Goal: Transaction & Acquisition: Purchase product/service

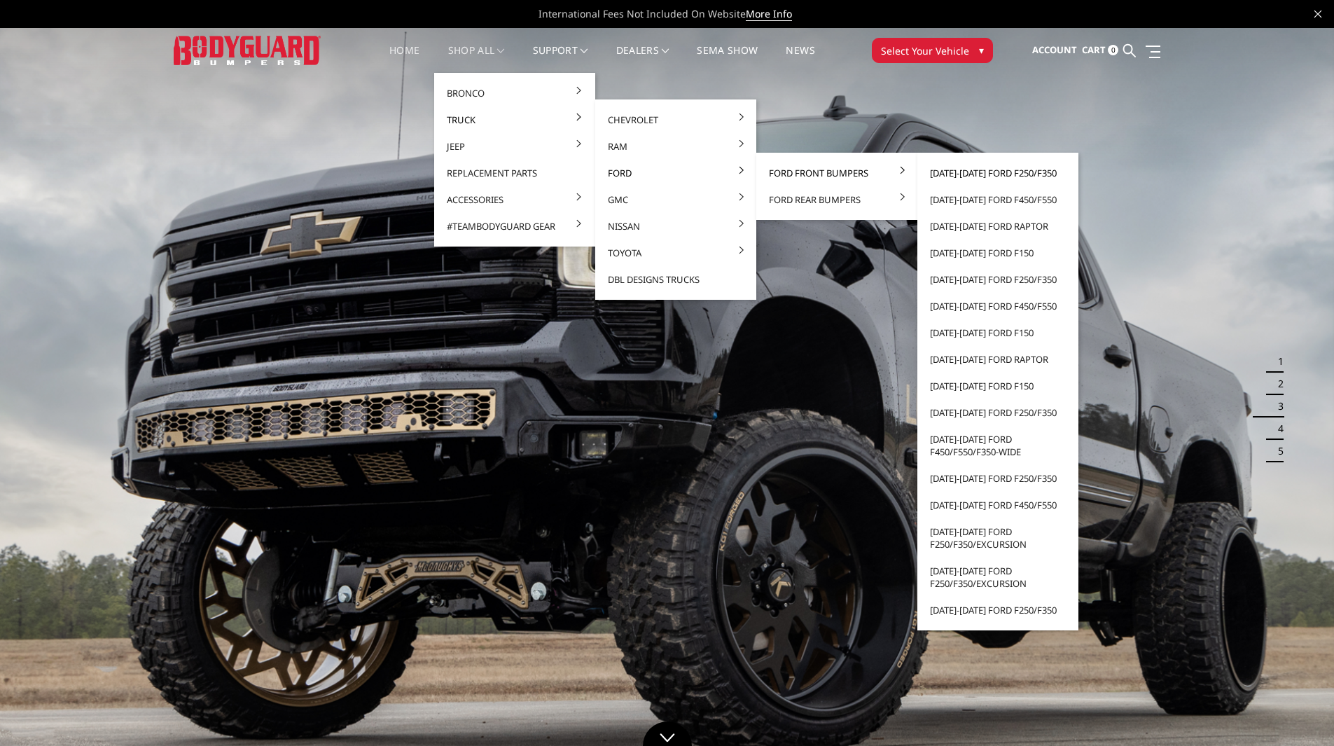
click at [1015, 172] on link "[DATE]-[DATE] Ford F250/F350" at bounding box center [998, 173] width 150 height 27
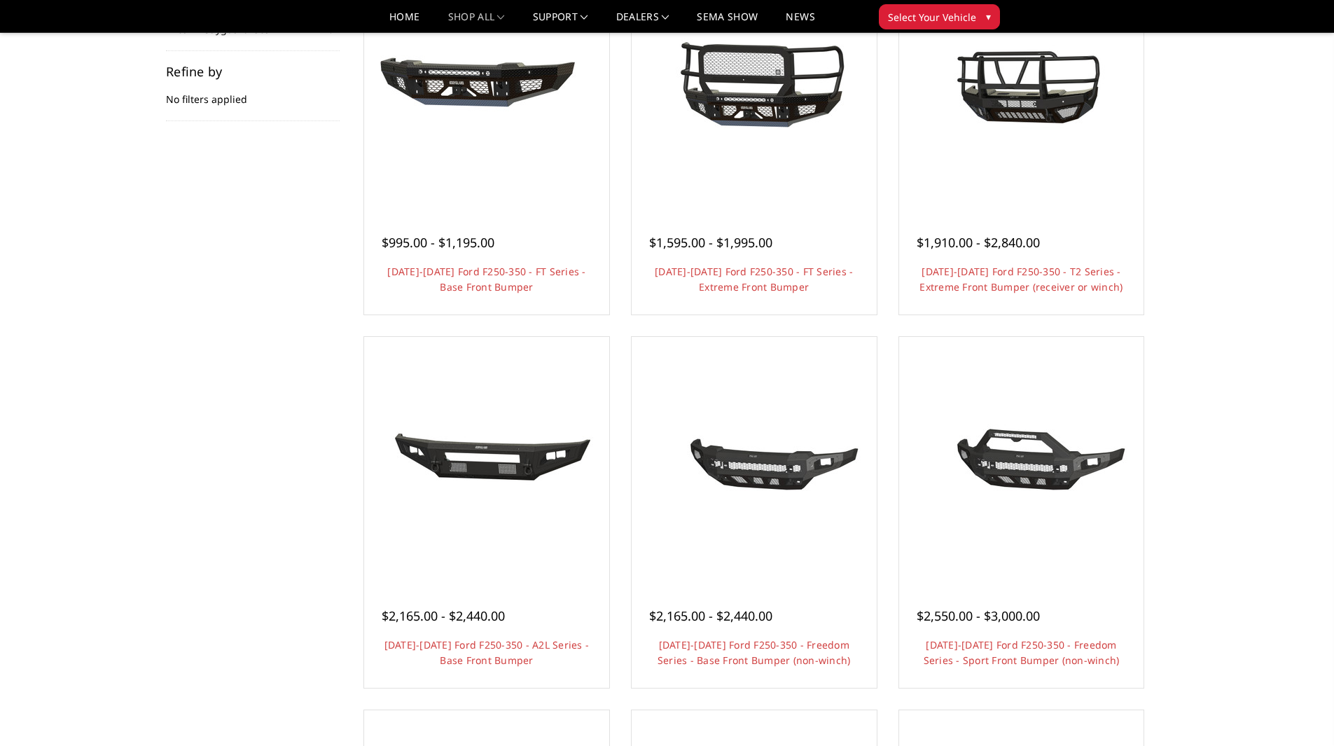
scroll to position [210, 0]
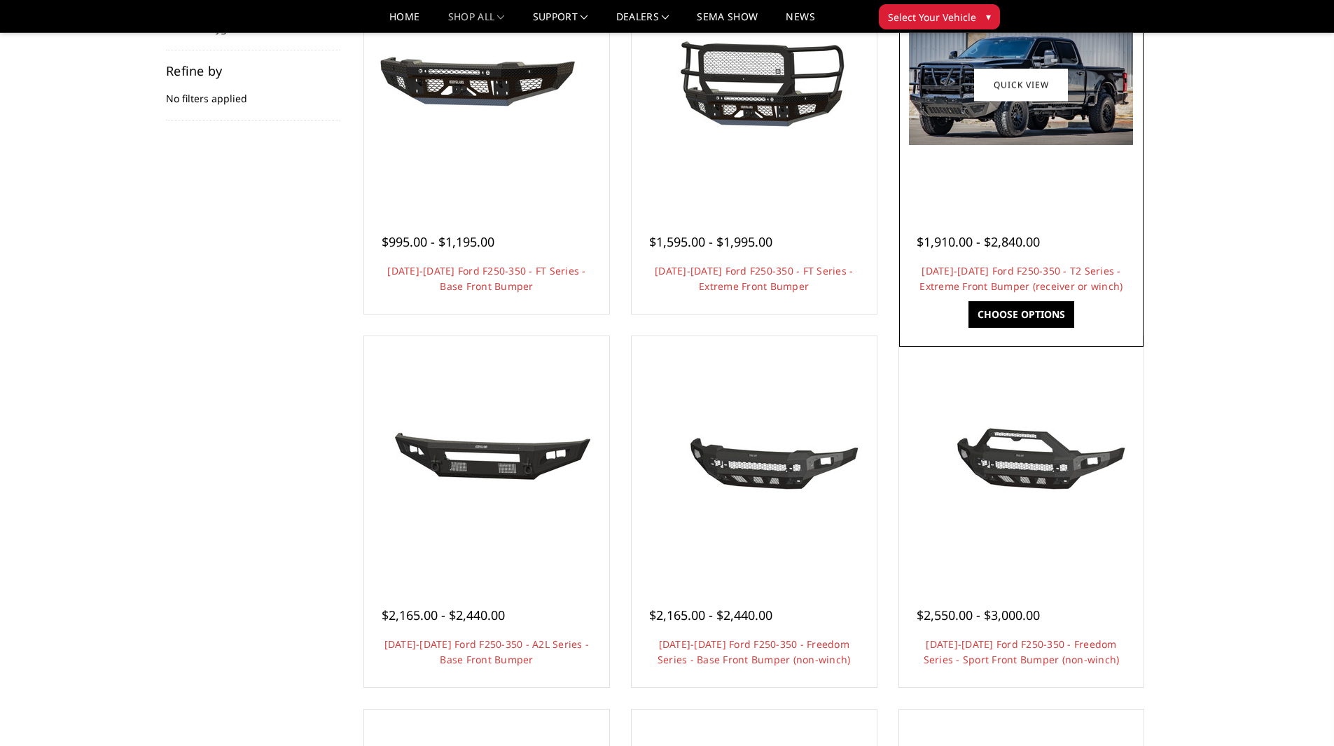
click at [1023, 263] on h4 "2023-2025 Ford F250-350 - T2 Series - Extreme Front Bumper (receiver or winch)" at bounding box center [1021, 278] width 210 height 31
click at [1010, 274] on link "2023-2025 Ford F250-350 - T2 Series - Extreme Front Bumper (receiver or winch)" at bounding box center [1020, 278] width 203 height 29
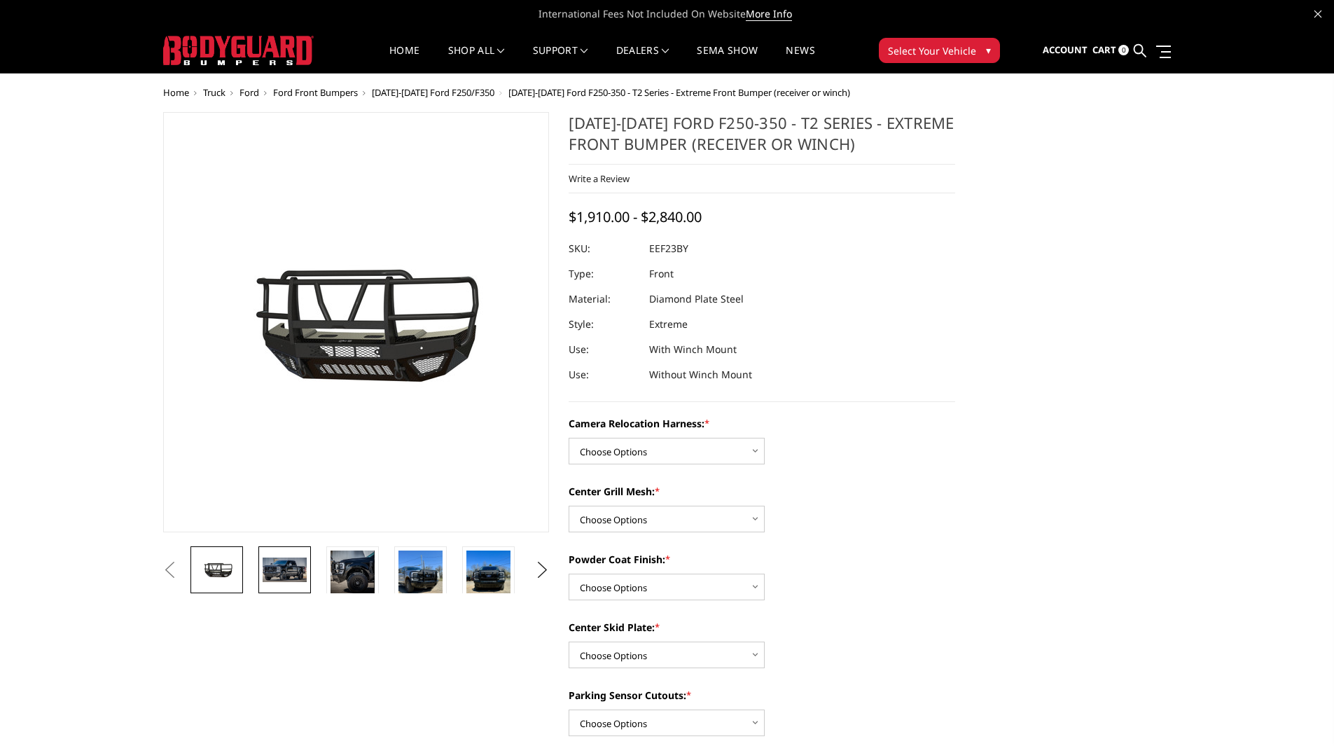
click at [280, 564] on img at bounding box center [285, 569] width 44 height 24
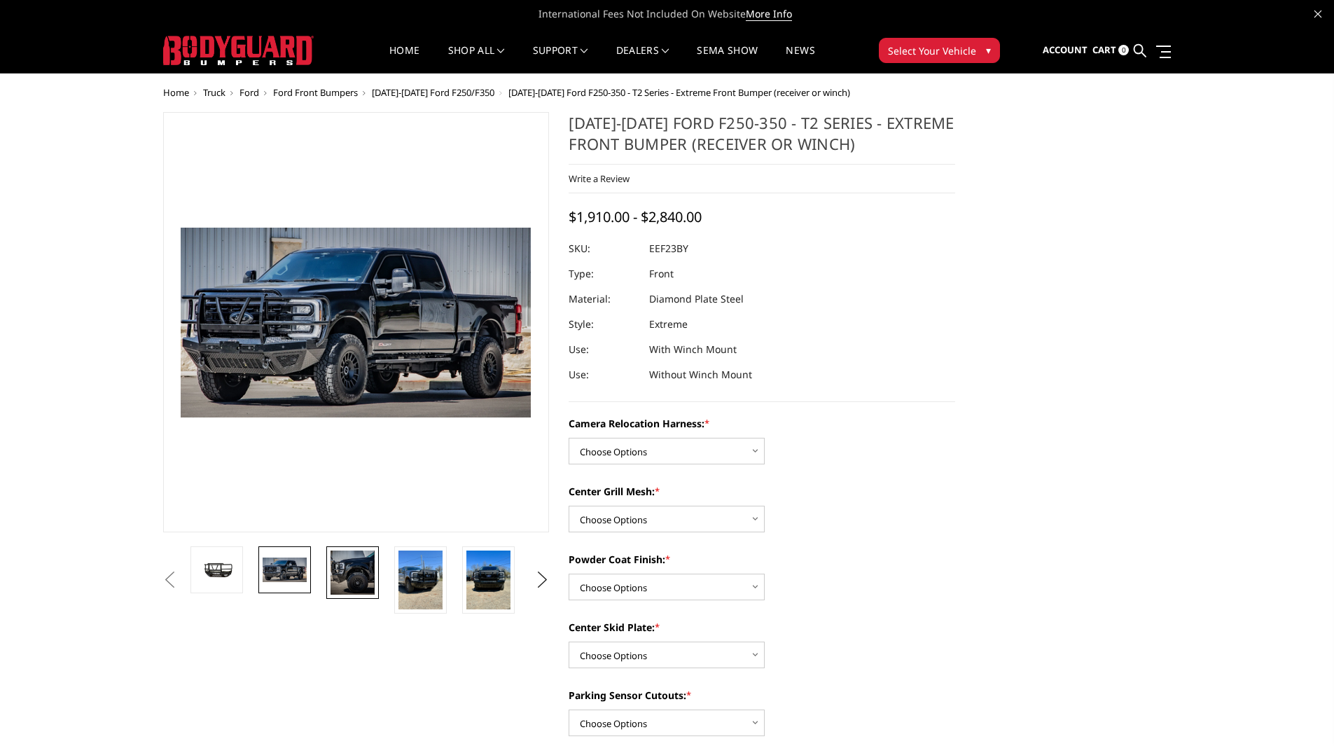
click at [355, 576] on img at bounding box center [352, 572] width 44 height 44
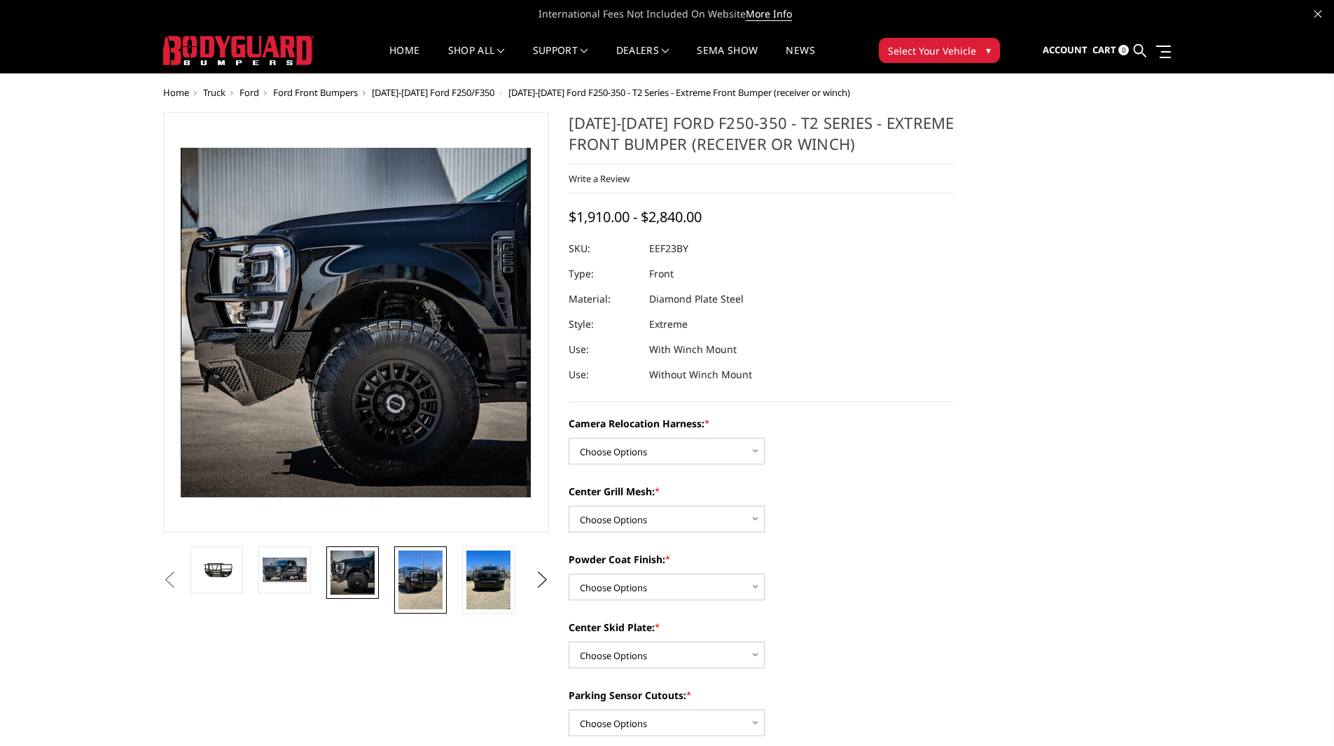
click at [431, 572] on img at bounding box center [420, 579] width 44 height 59
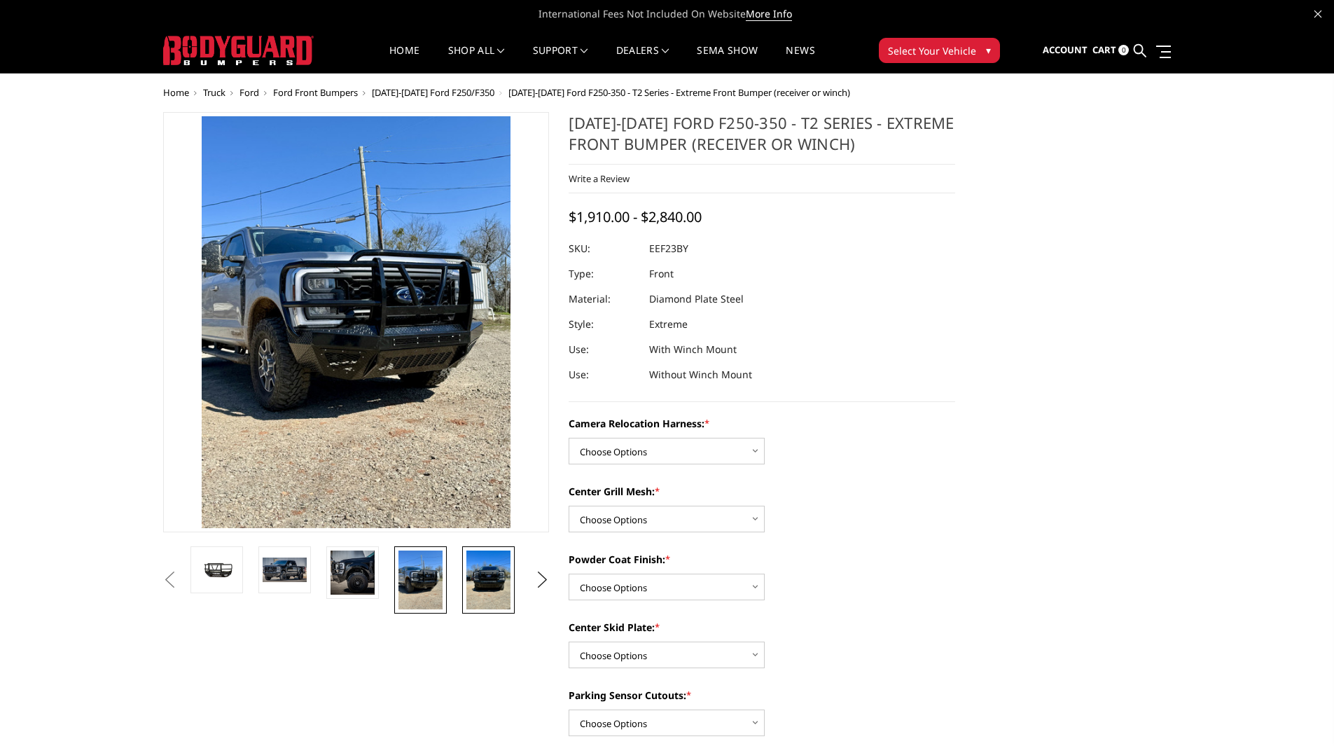
click at [484, 573] on img at bounding box center [488, 579] width 44 height 59
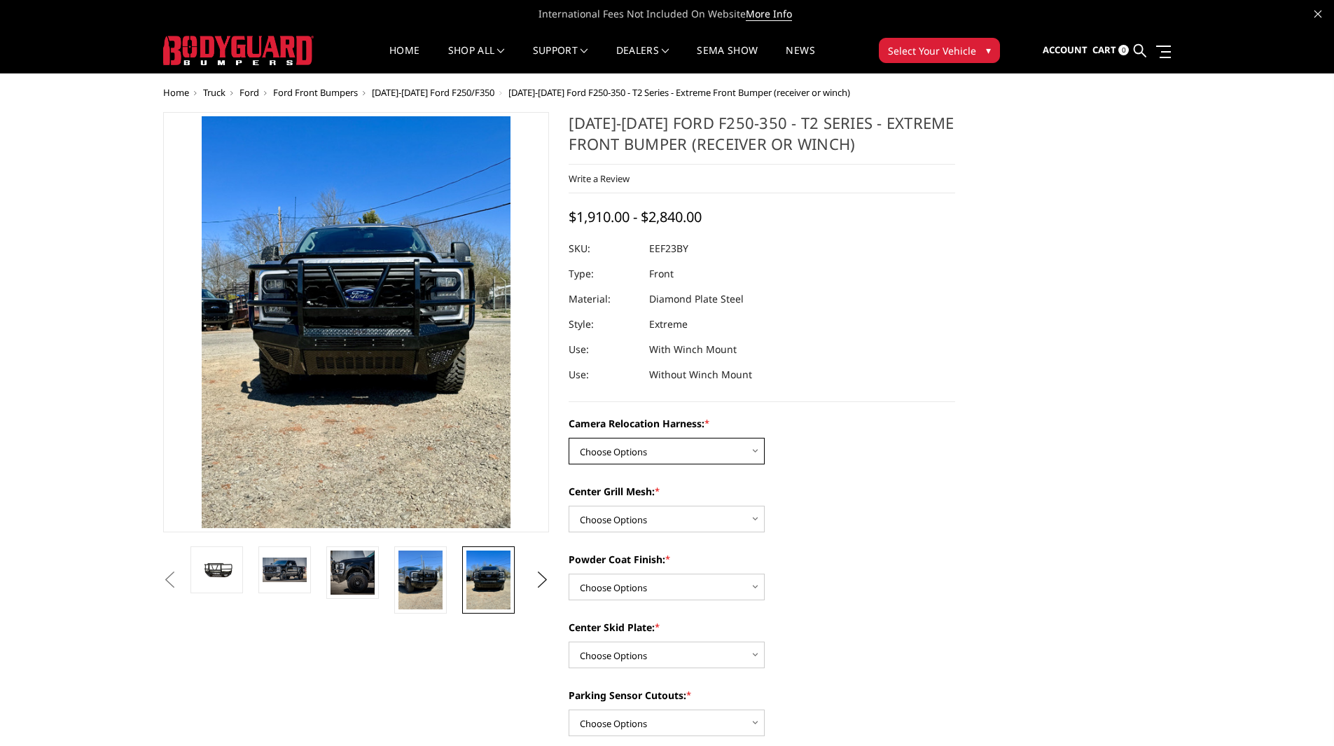
click at [696, 459] on select "Choose Options Without camera harness With camera harness" at bounding box center [667, 451] width 196 height 27
select select "3754"
click at [569, 438] on select "Choose Options Without camera harness With camera harness" at bounding box center [667, 451] width 196 height 27
click at [680, 509] on select "Choose Options Without expanded metal With expanded metal" at bounding box center [667, 519] width 196 height 27
select select "3751"
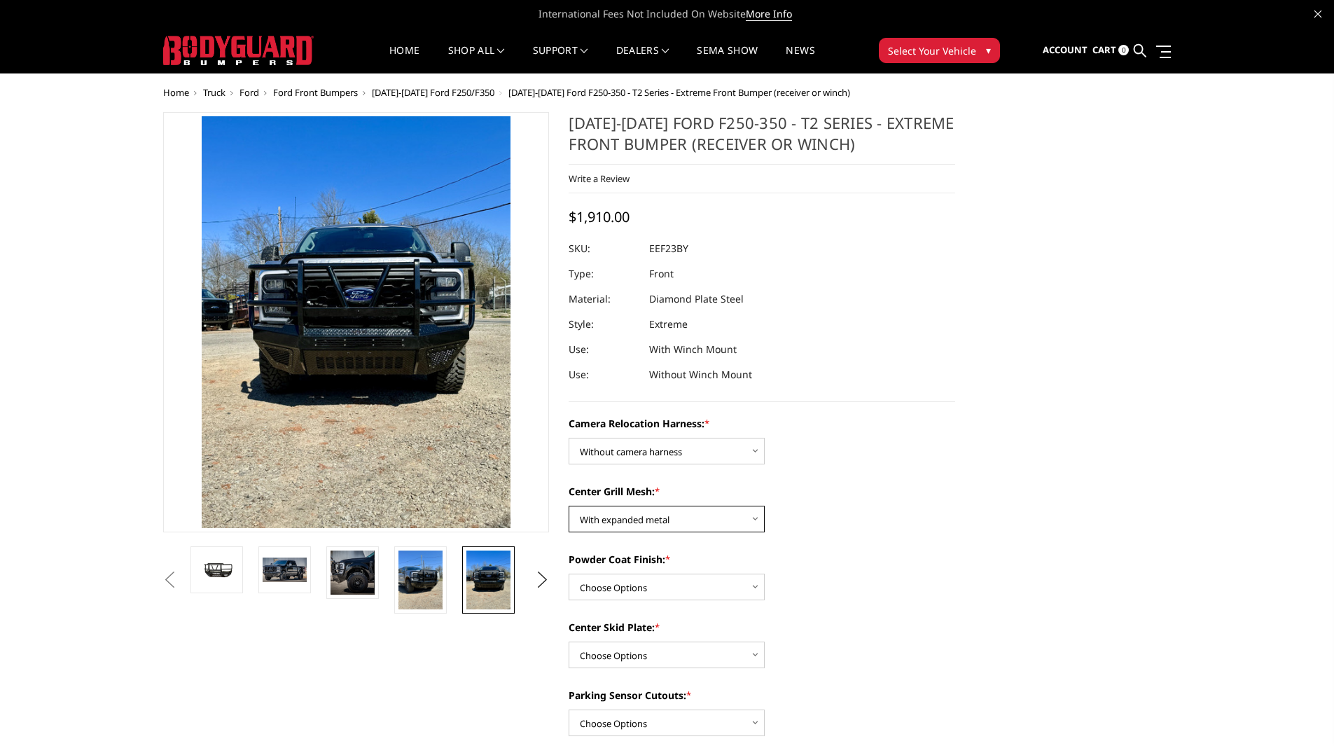
click at [569, 506] on select "Choose Options Without expanded metal With expanded metal" at bounding box center [667, 519] width 196 height 27
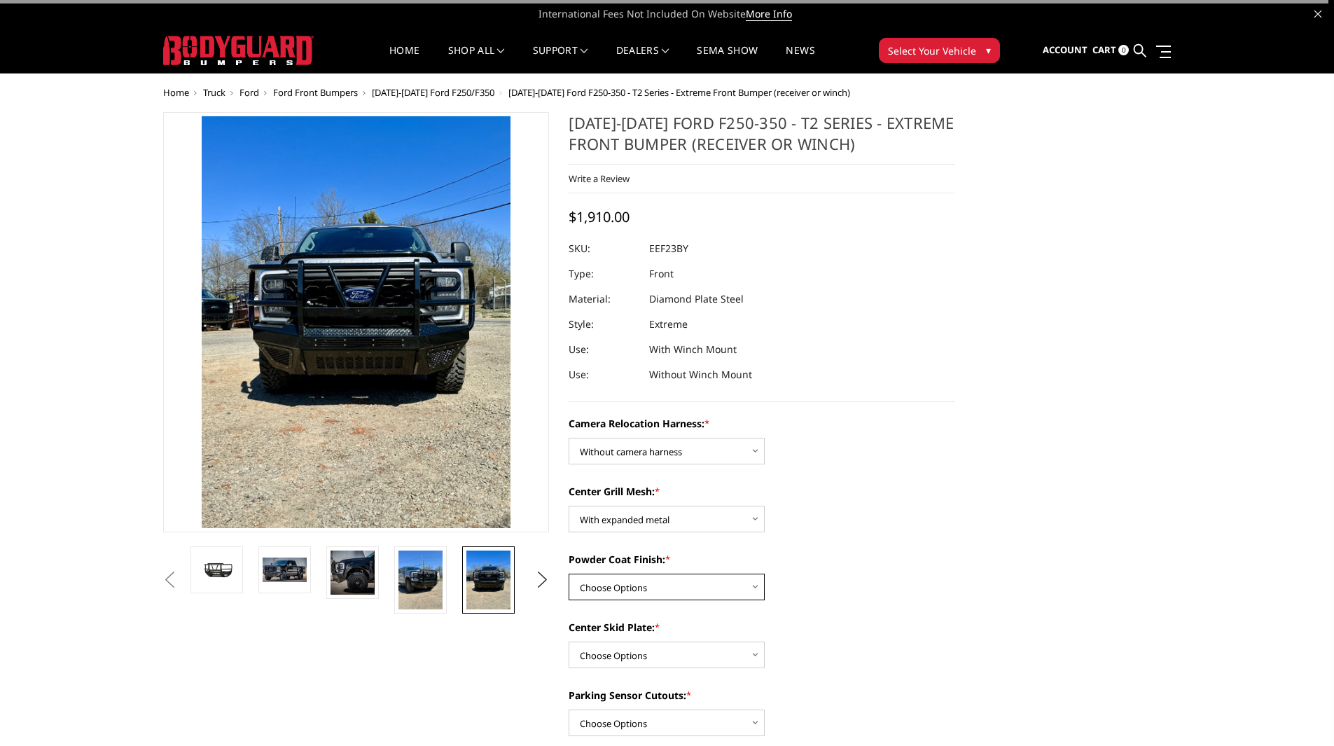
click at [664, 592] on select "Choose Options Textured Black Powder Coat Gloss Black Powder Coat Bare Metal" at bounding box center [667, 586] width 196 height 27
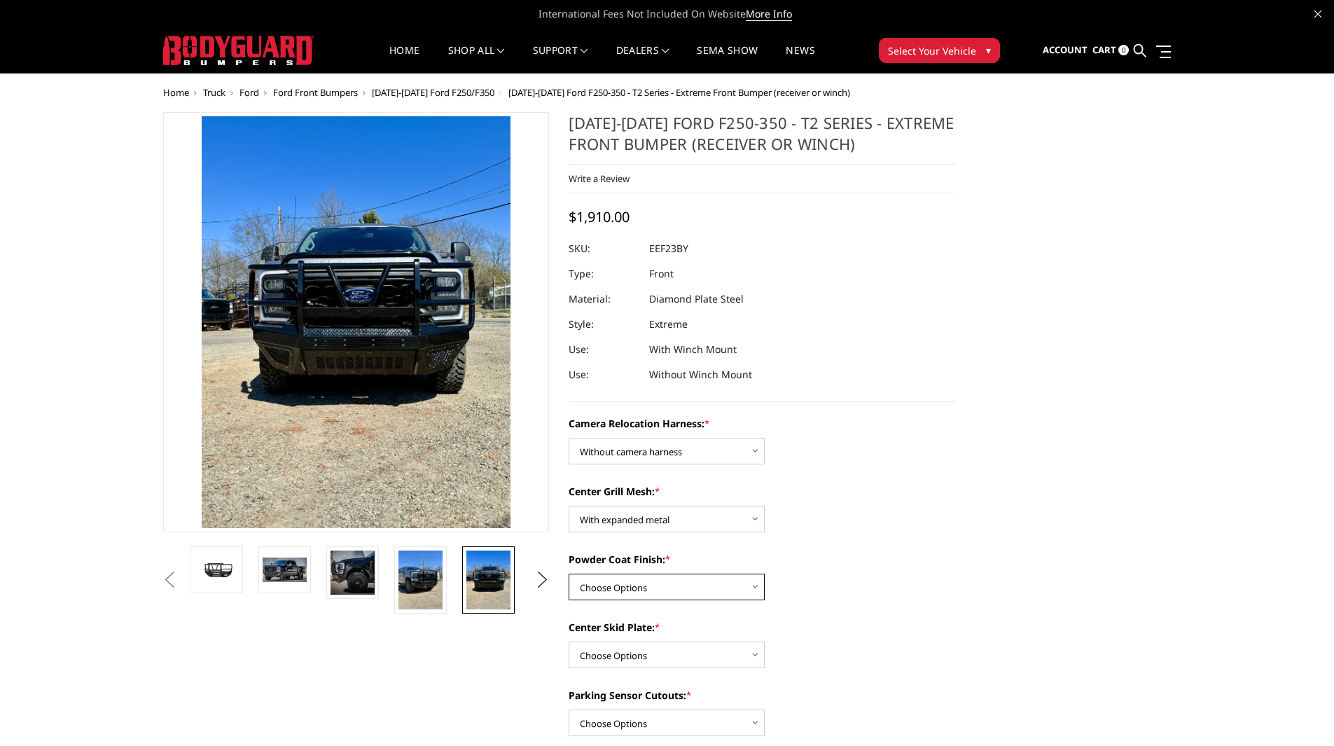
select select "3750"
click at [569, 573] on select "Choose Options Textured Black Powder Coat Gloss Black Powder Coat Bare Metal" at bounding box center [667, 586] width 196 height 27
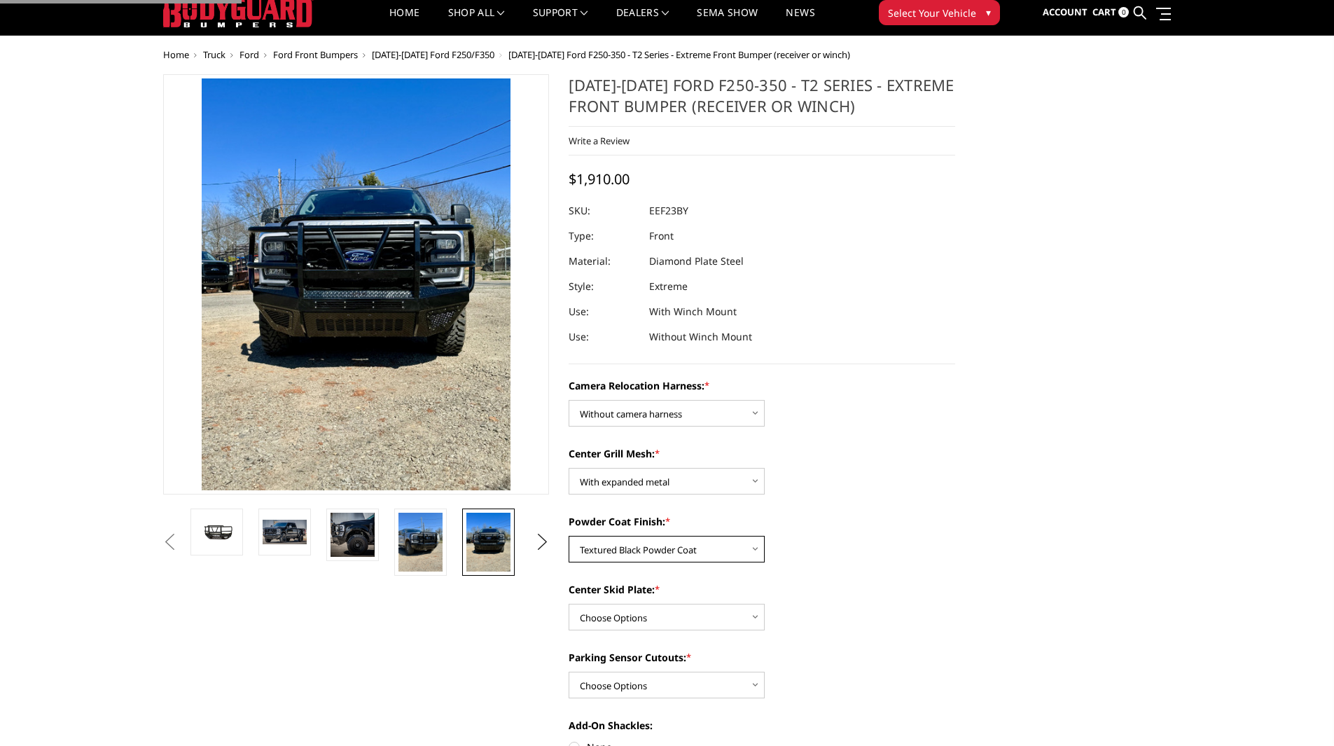
scroll to position [280, 0]
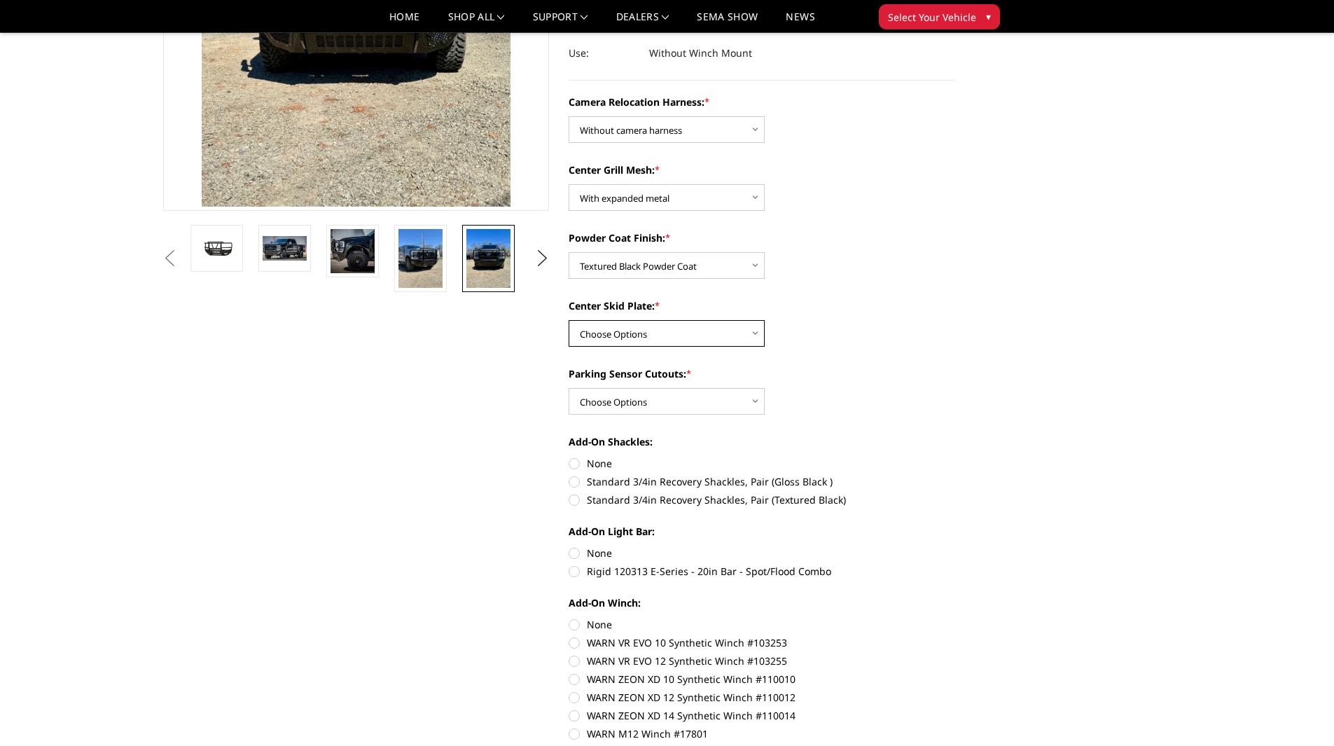
click at [630, 328] on select "Choose Options Winch Mount Skid Plate Standard Skid Plate (included) 2" Receive…" at bounding box center [667, 333] width 196 height 27
click at [569, 320] on select "Choose Options Winch Mount Skid Plate Standard Skid Plate (included) 2" Receive…" at bounding box center [667, 333] width 196 height 27
click at [683, 328] on select "Choose Options Winch Mount Skid Plate Standard Skid Plate (included) 2" Receive…" at bounding box center [667, 333] width 196 height 27
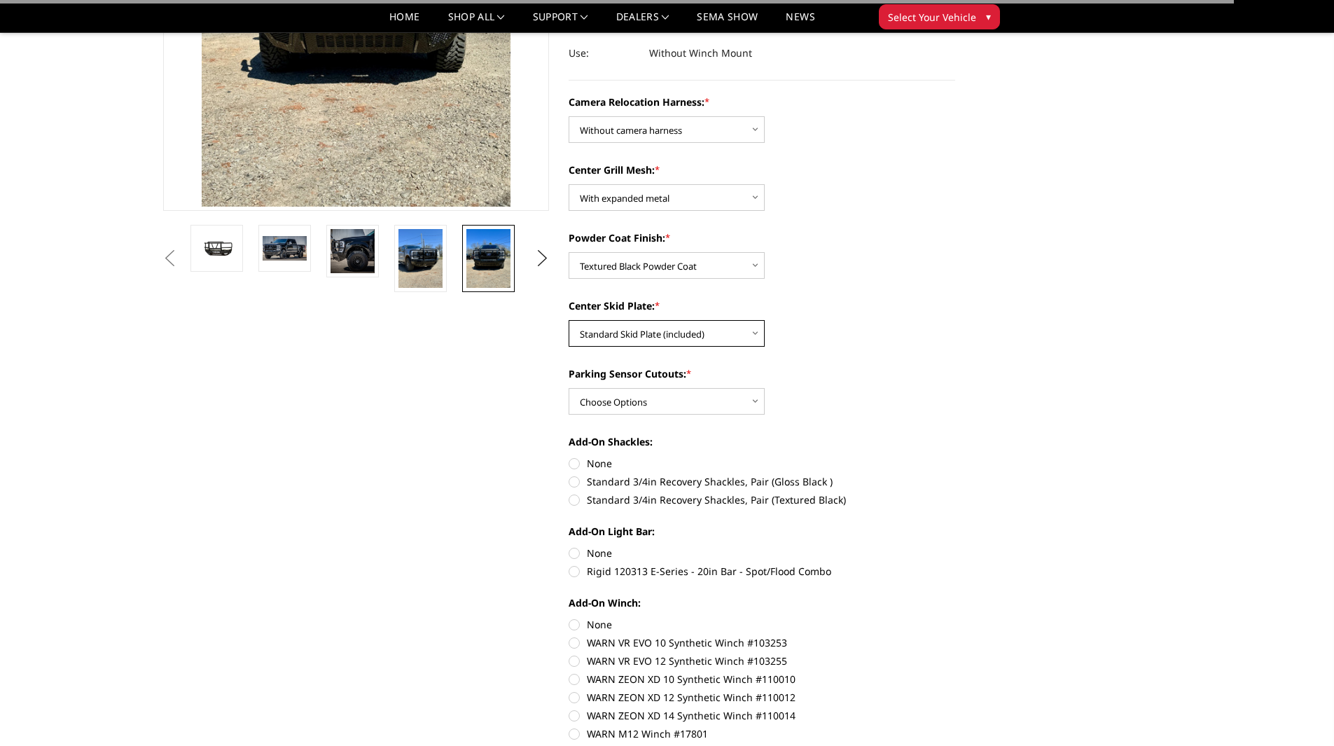
select select "3747"
click at [569, 320] on select "Choose Options Winch Mount Skid Plate Standard Skid Plate (included) 2" Receive…" at bounding box center [667, 333] width 196 height 27
click at [672, 402] on select "Choose Options Yes - With Parking Sensor Cutouts" at bounding box center [667, 401] width 196 height 27
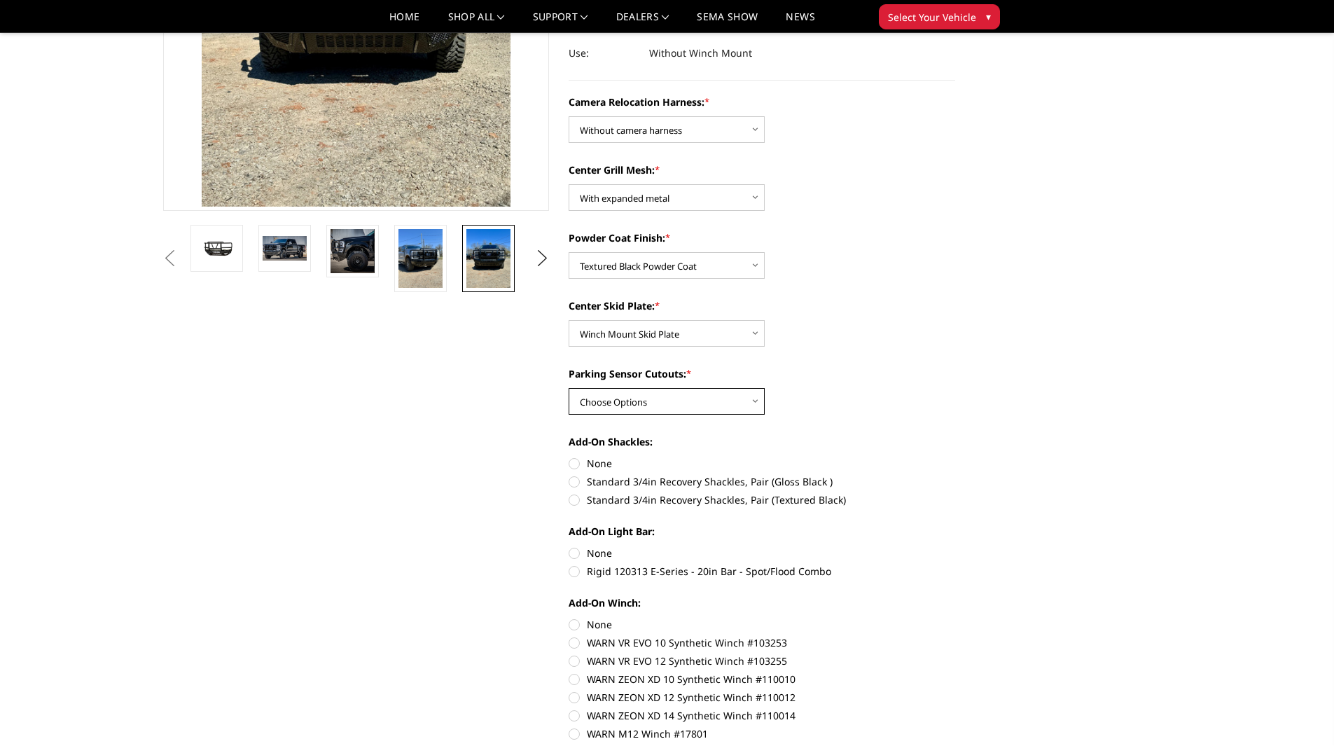
select select "3744"
click at [569, 388] on select "Choose Options Yes - With Parking Sensor Cutouts" at bounding box center [667, 401] width 196 height 27
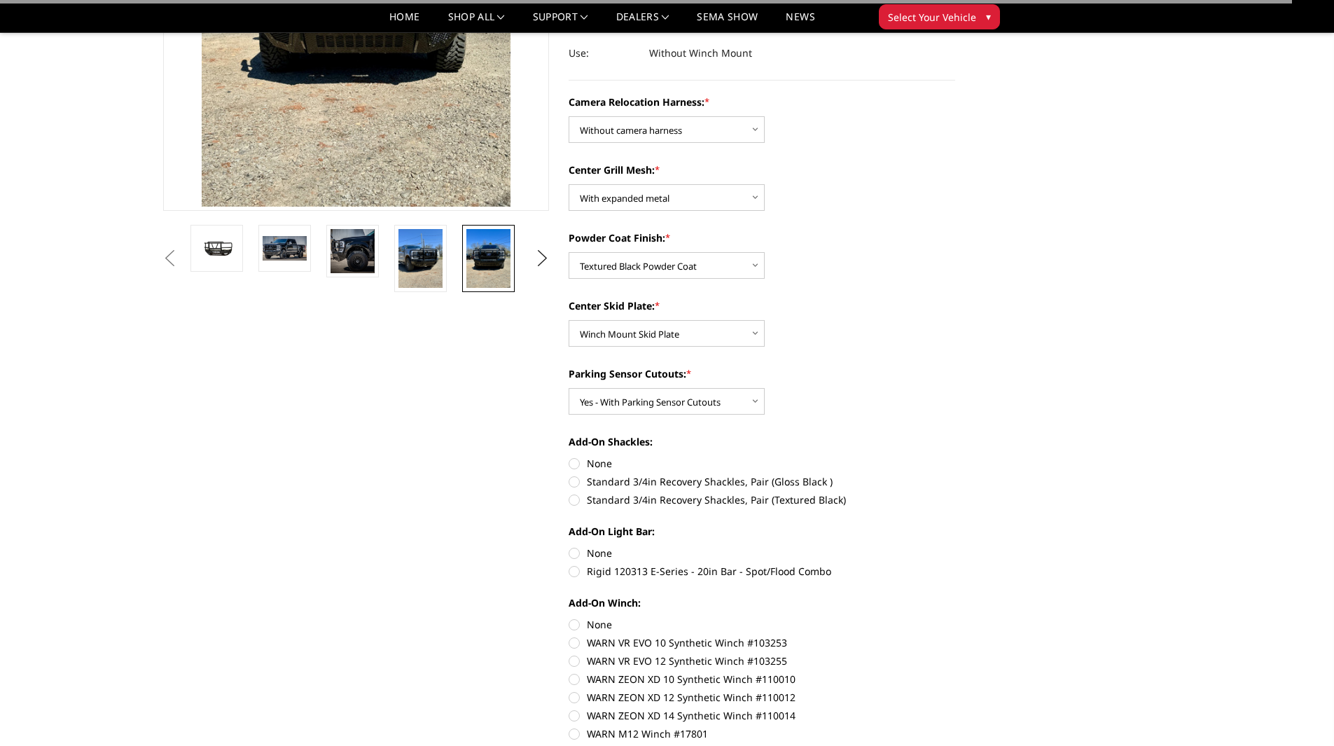
click at [592, 470] on label "None" at bounding box center [762, 463] width 386 height 15
click at [569, 456] on input "None" at bounding box center [569, 456] width 1 height 1
radio input "true"
click at [583, 552] on label "None" at bounding box center [762, 552] width 386 height 15
click at [569, 546] on input "None" at bounding box center [569, 545] width 1 height 1
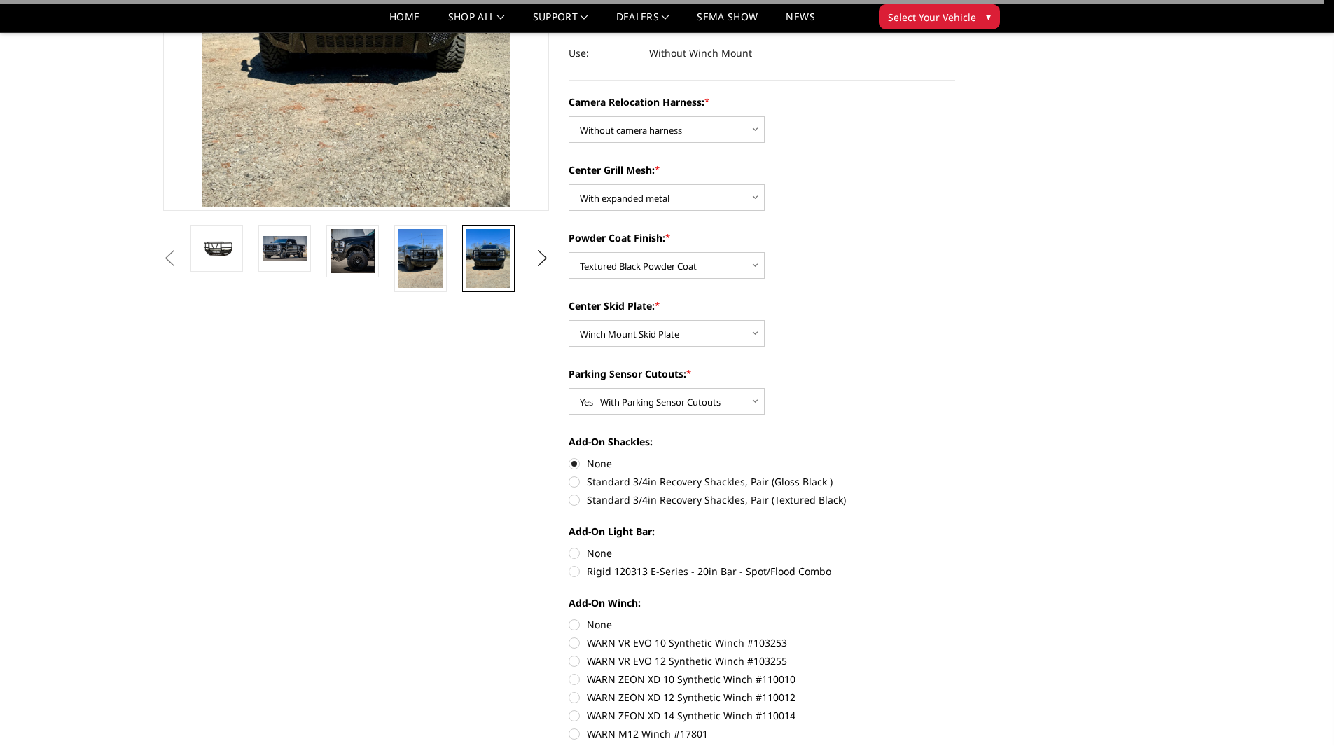
radio input "true"
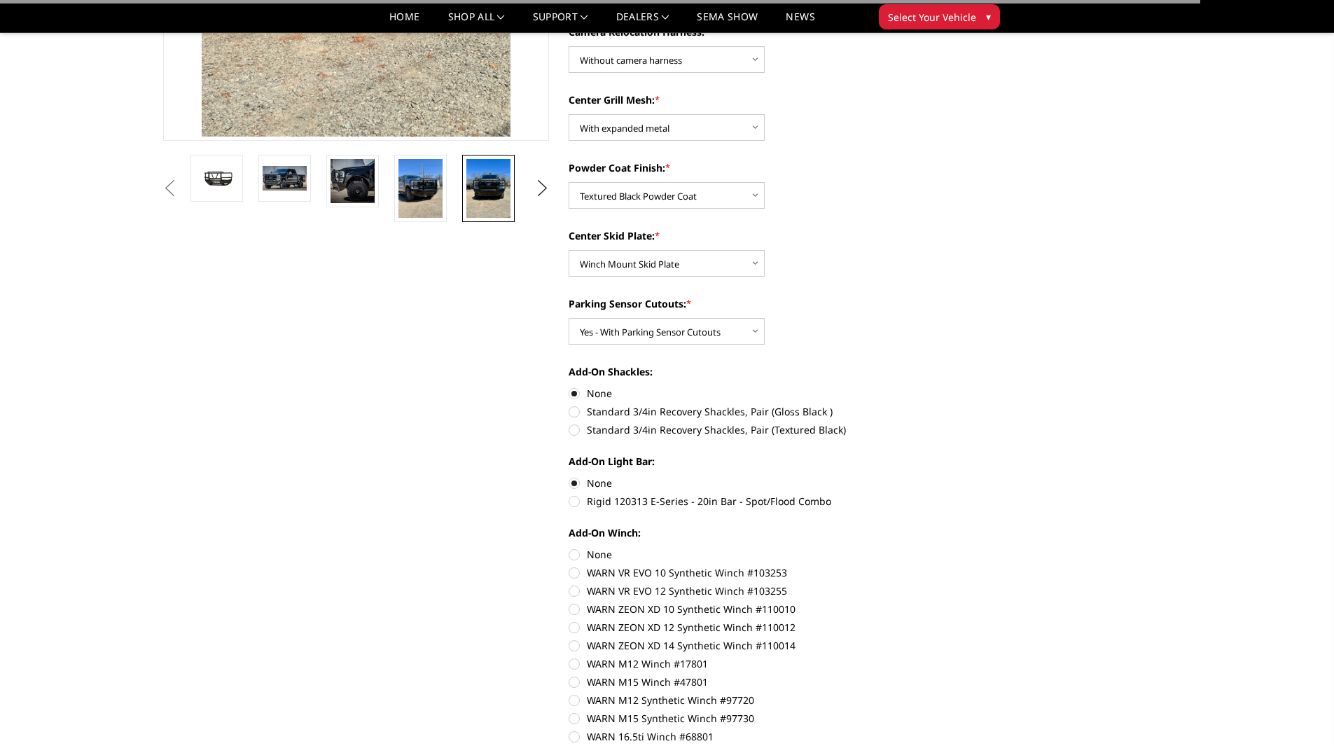
click at [594, 547] on label "None" at bounding box center [762, 554] width 386 height 15
click at [569, 547] on input "None" at bounding box center [569, 547] width 1 height 1
radio input "true"
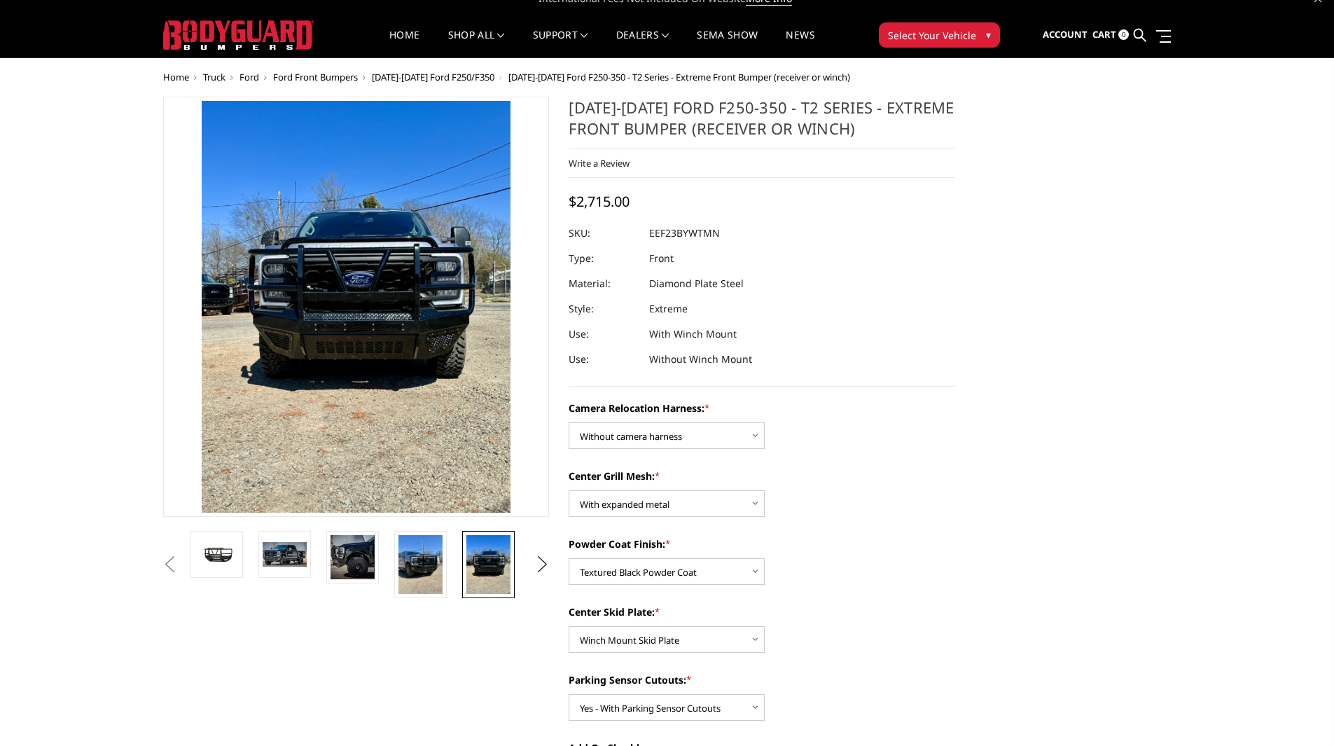
scroll to position [0, 0]
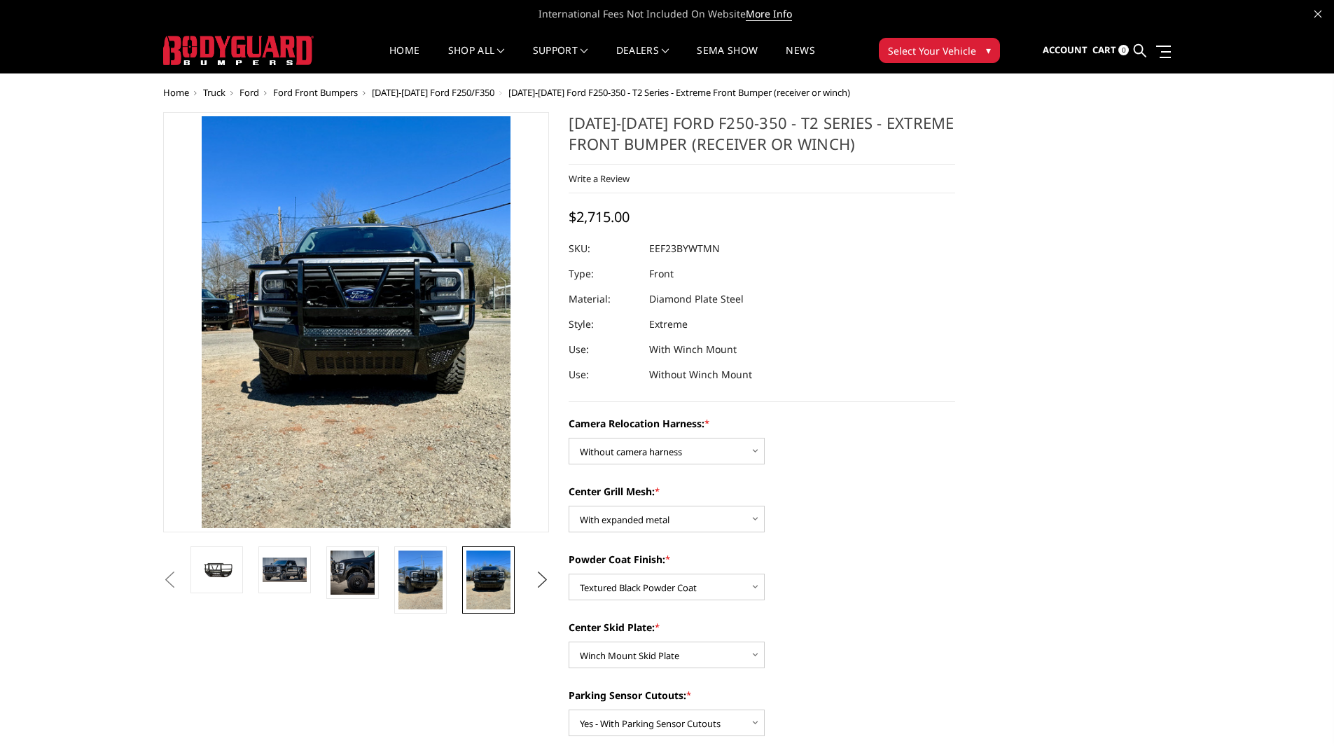
click at [542, 588] on button "Next" at bounding box center [541, 579] width 21 height 21
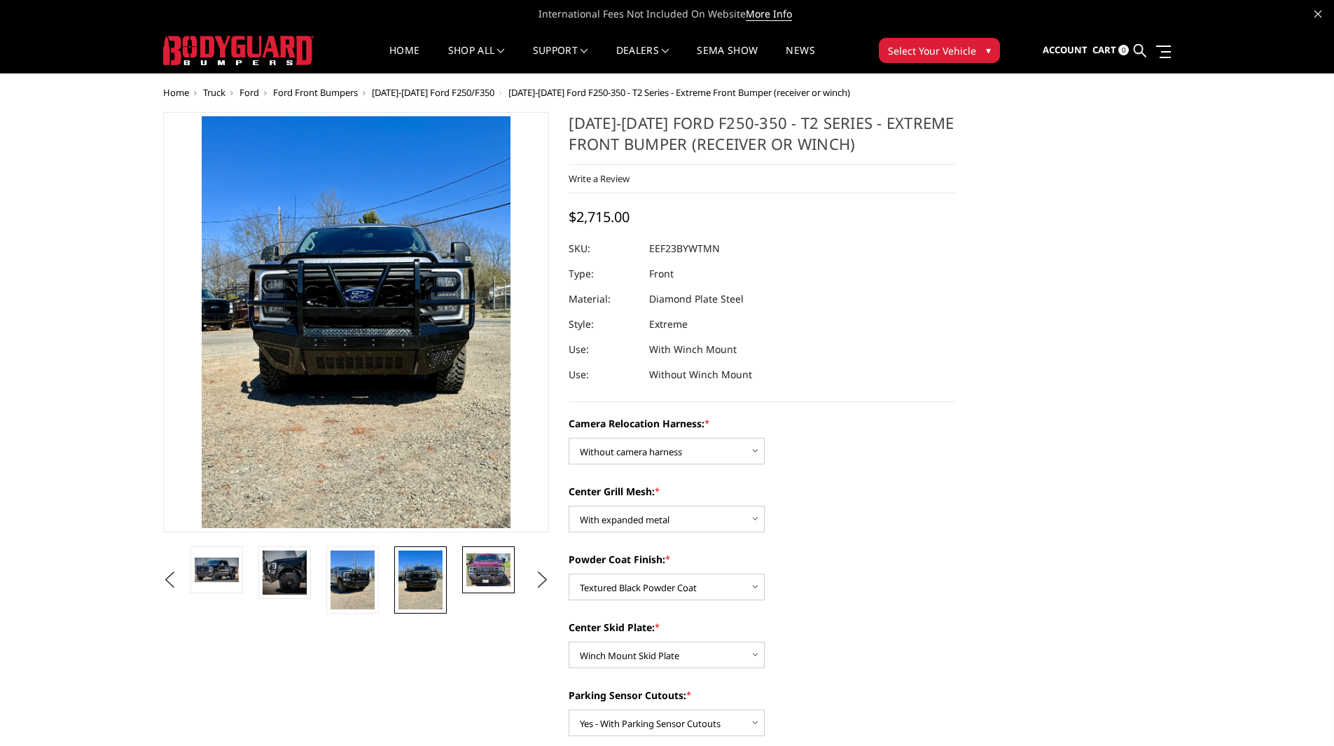
click at [510, 571] on img at bounding box center [488, 569] width 44 height 33
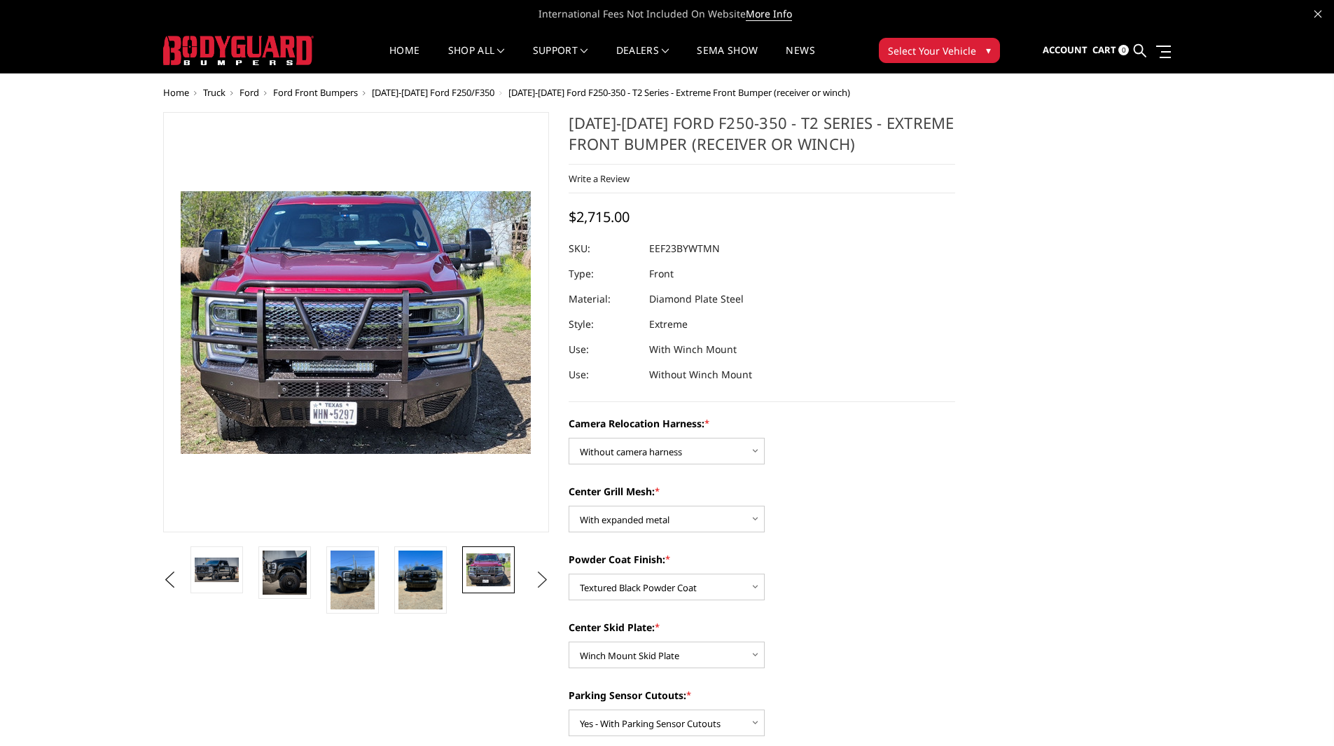
click at [541, 571] on button "Next" at bounding box center [541, 579] width 21 height 21
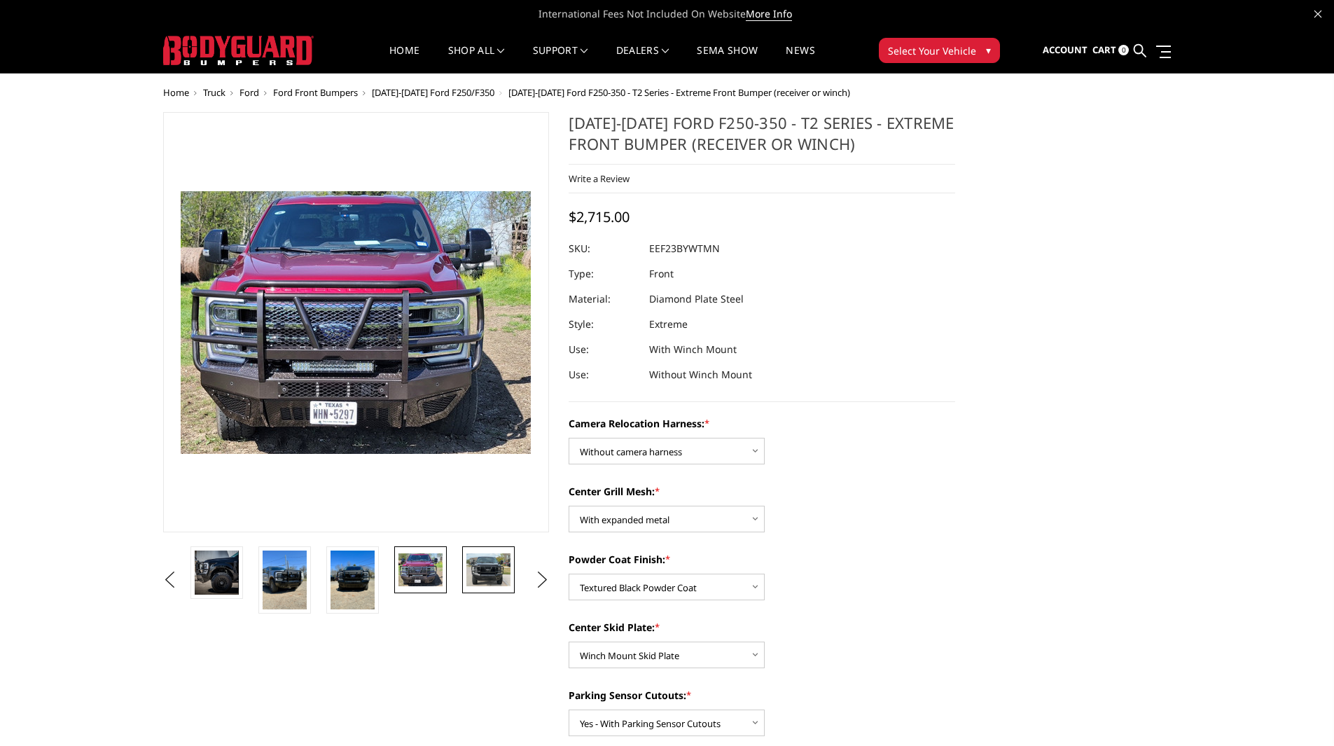
click at [480, 568] on img at bounding box center [488, 569] width 44 height 33
